Goal: Use online tool/utility: Utilize a website feature to perform a specific function

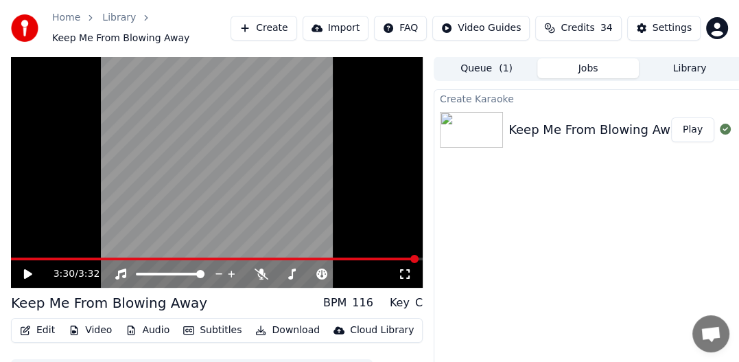
scroll to position [319, 0]
click at [275, 327] on button "Download" at bounding box center [288, 330] width 76 height 19
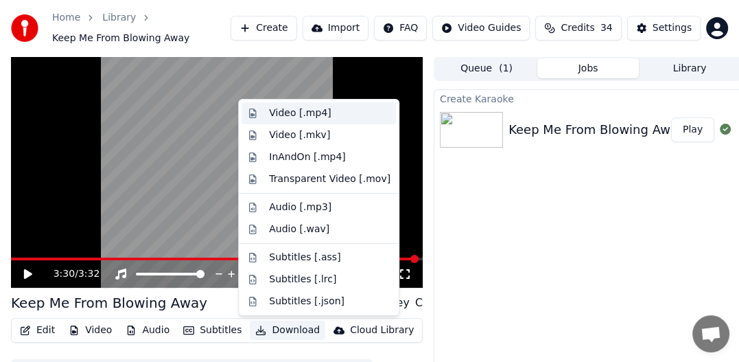
click at [299, 114] on div "Video [.mp4]" at bounding box center [300, 113] width 62 height 14
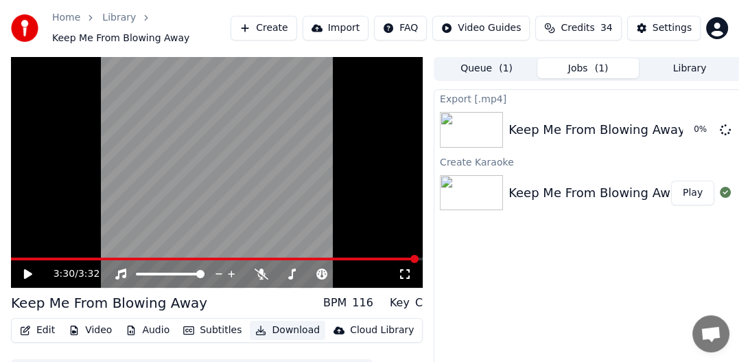
scroll to position [44, 0]
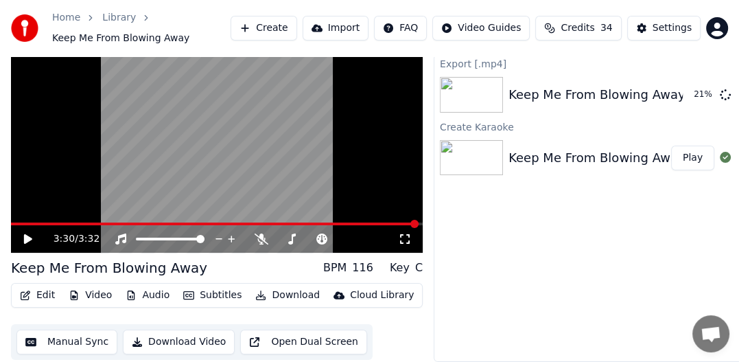
click at [292, 29] on button "Create" at bounding box center [264, 28] width 67 height 25
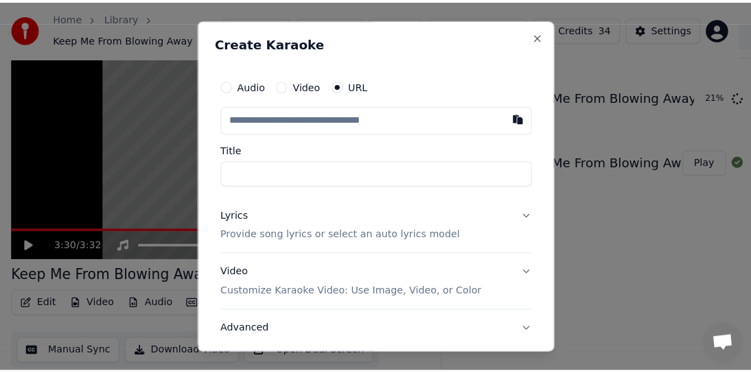
scroll to position [33, 0]
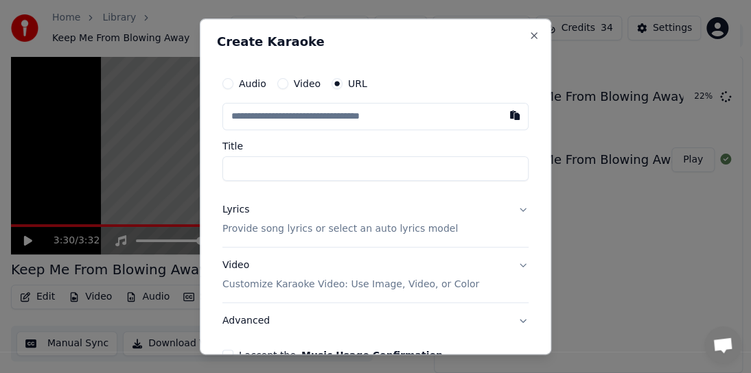
click at [507, 118] on button "button" at bounding box center [514, 115] width 27 height 25
type input "**********"
click at [511, 214] on button "Lyrics Provide song lyrics or select an auto lyrics model" at bounding box center [375, 219] width 306 height 55
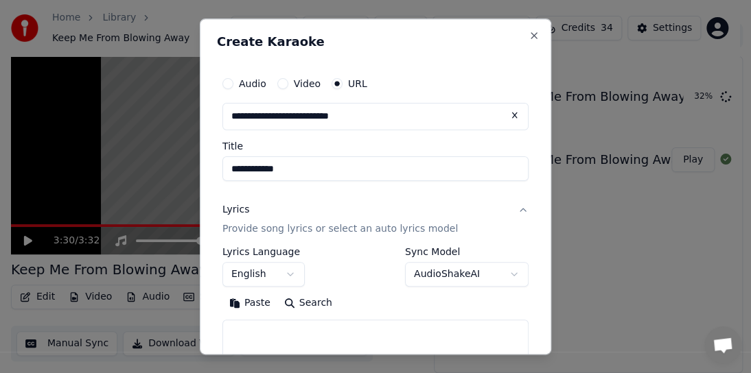
click at [500, 277] on button "AudioShakeAI" at bounding box center [467, 274] width 124 height 25
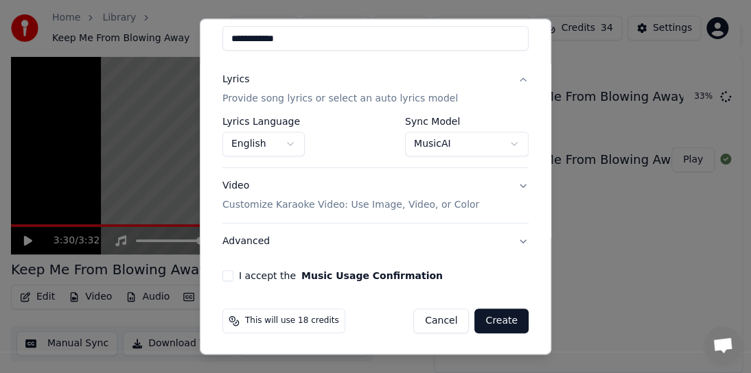
scroll to position [131, 0]
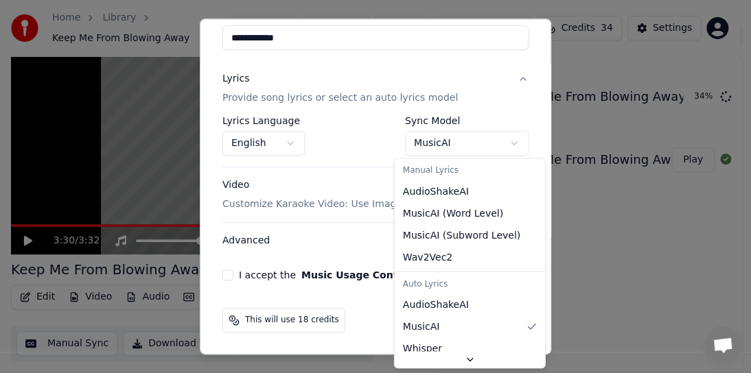
click at [507, 141] on body "Home Library Keep Me From Blowing Away Create Import FAQ Video Guides Credits 3…" at bounding box center [369, 153] width 739 height 373
select select "**********"
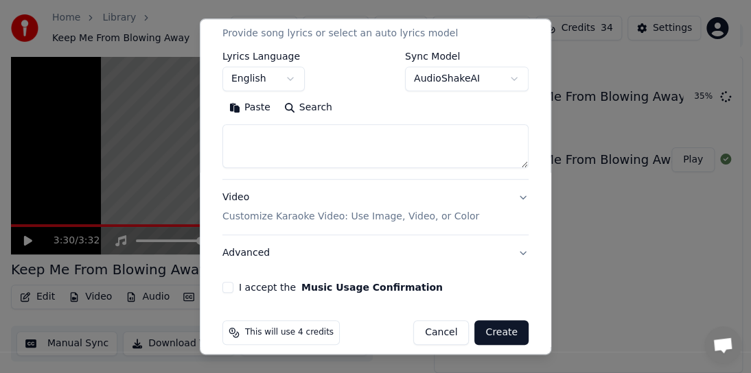
scroll to position [208, 0]
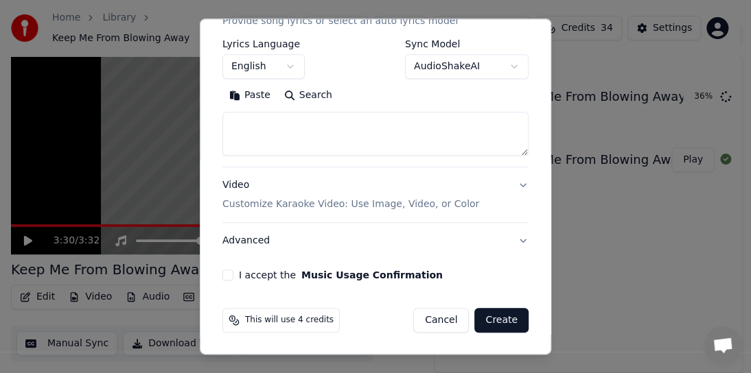
click at [511, 235] on button "Advanced" at bounding box center [375, 241] width 306 height 36
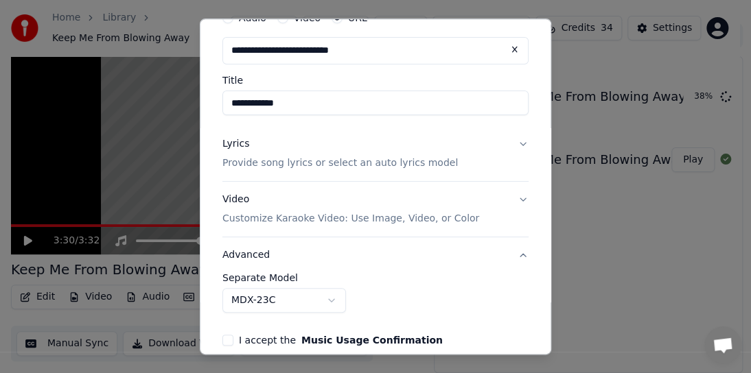
scroll to position [62, 0]
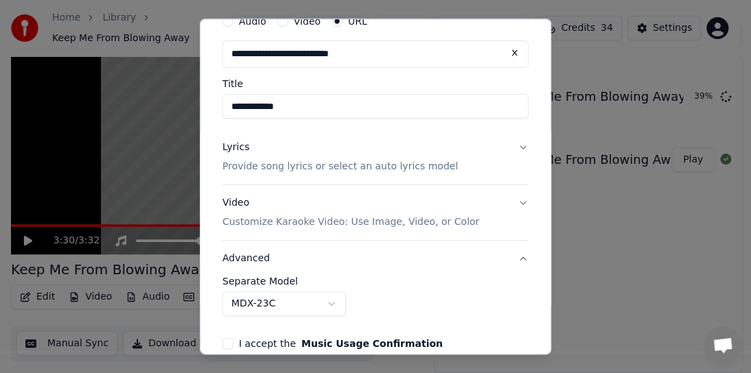
click at [511, 145] on button "Lyrics Provide song lyrics or select an auto lyrics model" at bounding box center [375, 157] width 306 height 55
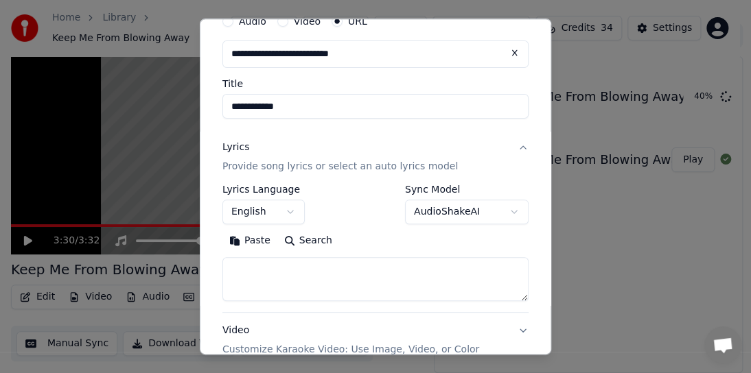
click at [500, 210] on body "Home Library Keep Me From Blowing Away Create Import FAQ Video Guides Credits 3…" at bounding box center [369, 153] width 739 height 373
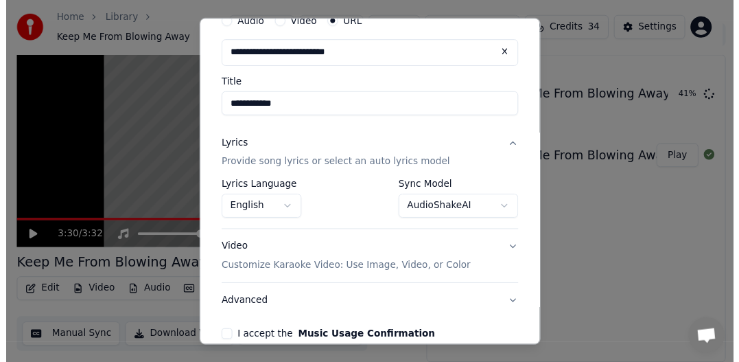
scroll to position [131, 0]
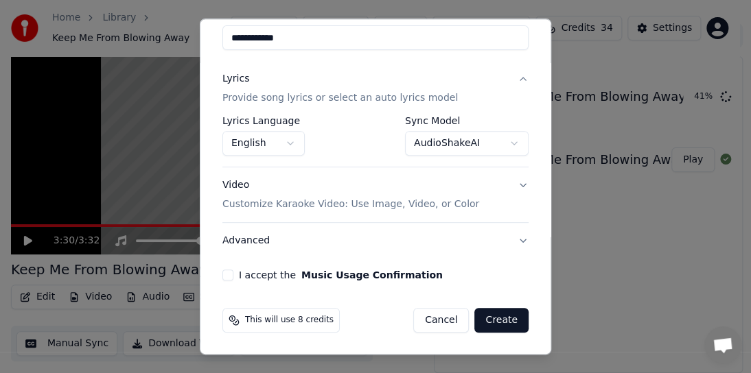
click at [230, 277] on button "I accept the Music Usage Confirmation" at bounding box center [227, 275] width 11 height 11
click at [481, 319] on button "Create" at bounding box center [501, 320] width 54 height 25
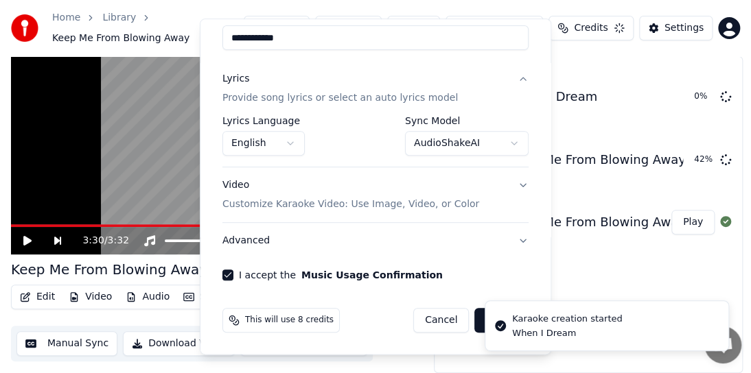
select select "**********"
select select
